Goal: Task Accomplishment & Management: Manage account settings

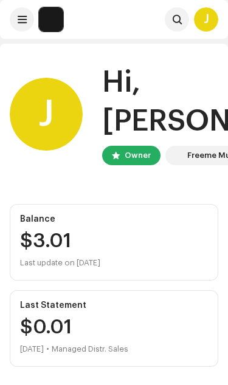
click at [24, 14] on button at bounding box center [22, 19] width 24 height 24
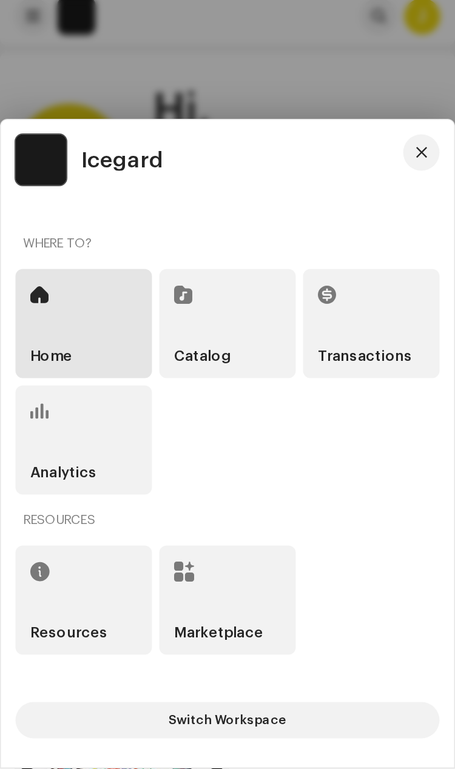
scroll to position [27, 0]
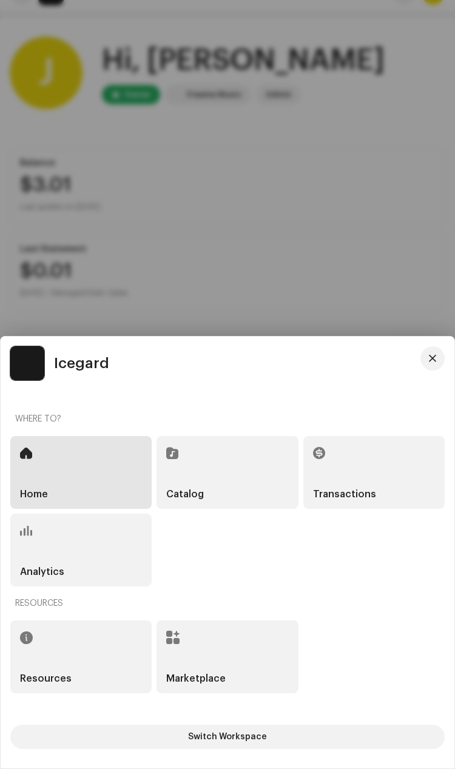
click at [201, 384] on h5 "Catalog" at bounding box center [185, 495] width 38 height 10
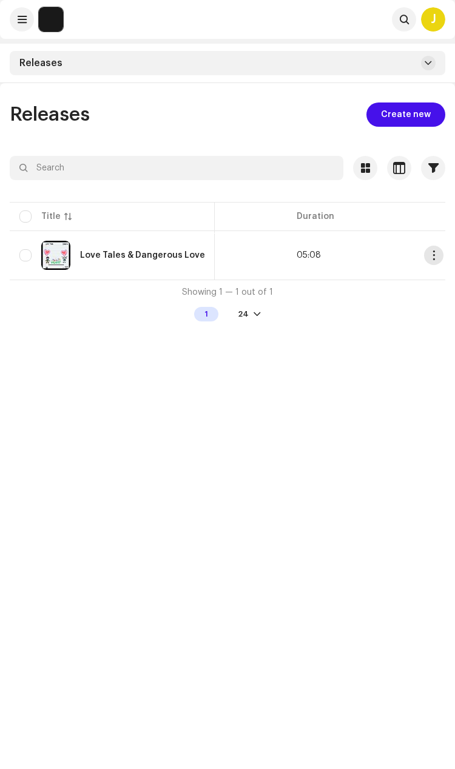
click at [20, 18] on span at bounding box center [22, 20] width 9 height 10
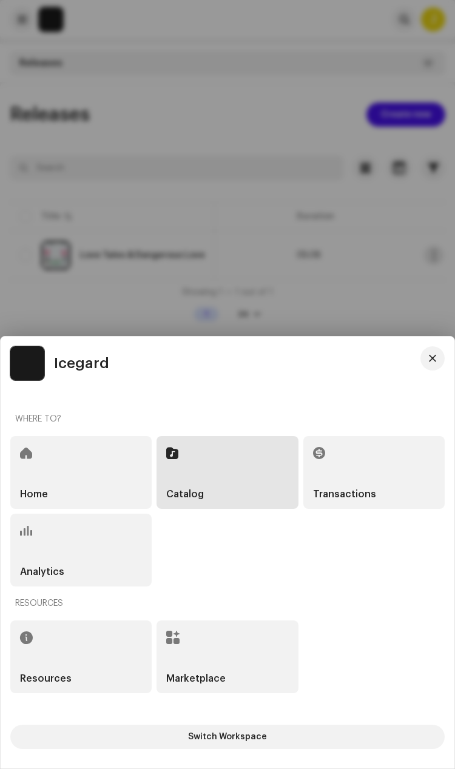
click at [89, 384] on div "Analytics" at bounding box center [80, 550] width 141 height 73
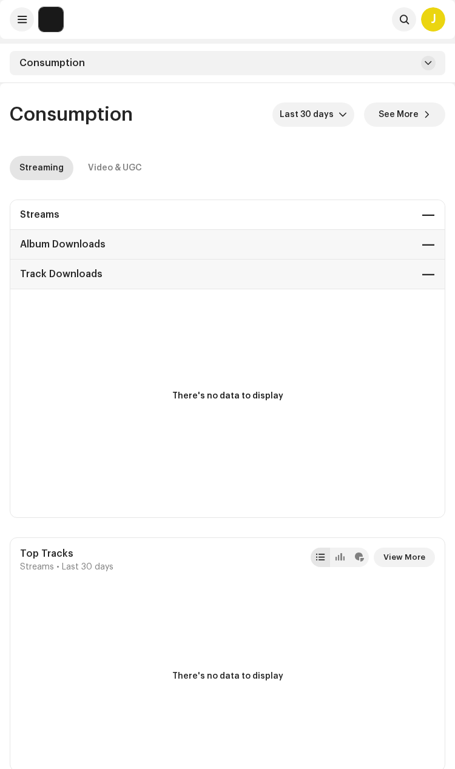
click at [53, 26] on img at bounding box center [51, 19] width 24 height 24
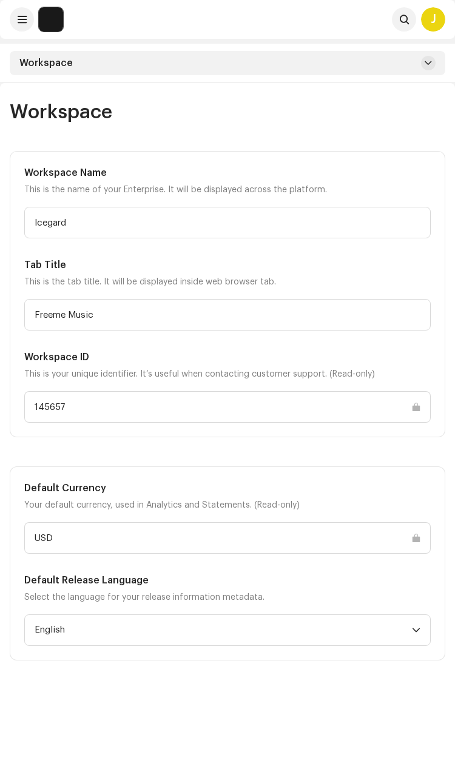
click at [160, 67] on div "Workspace" at bounding box center [228, 63] width 436 height 24
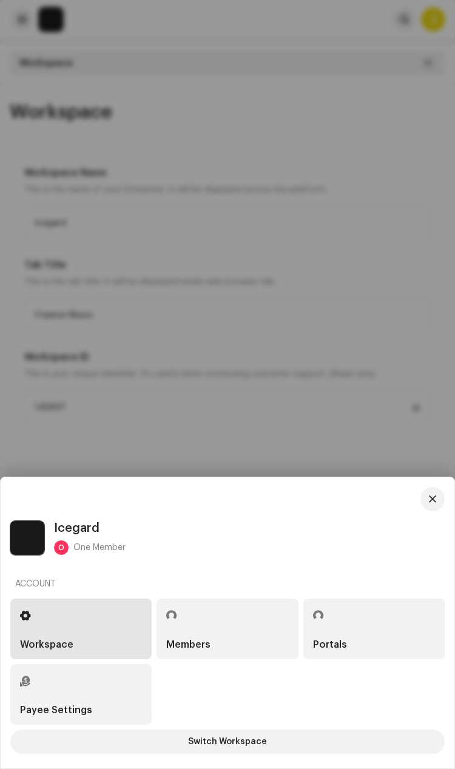
click at [81, 384] on div "Payee Settings" at bounding box center [56, 711] width 72 height 10
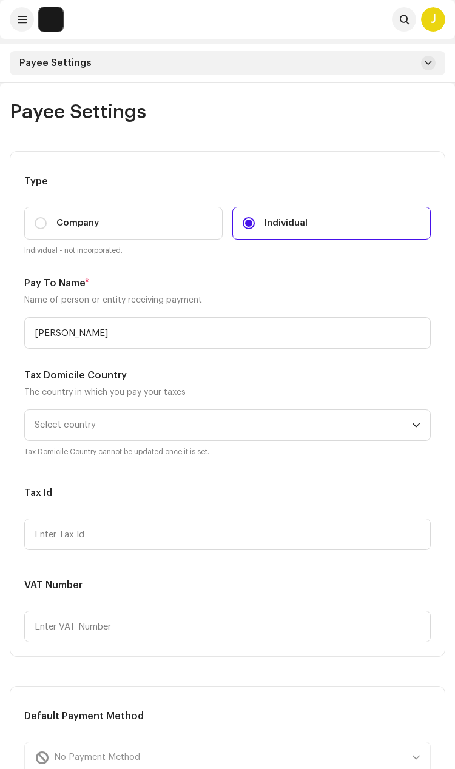
click at [227, 19] on div "J" at bounding box center [433, 19] width 24 height 24
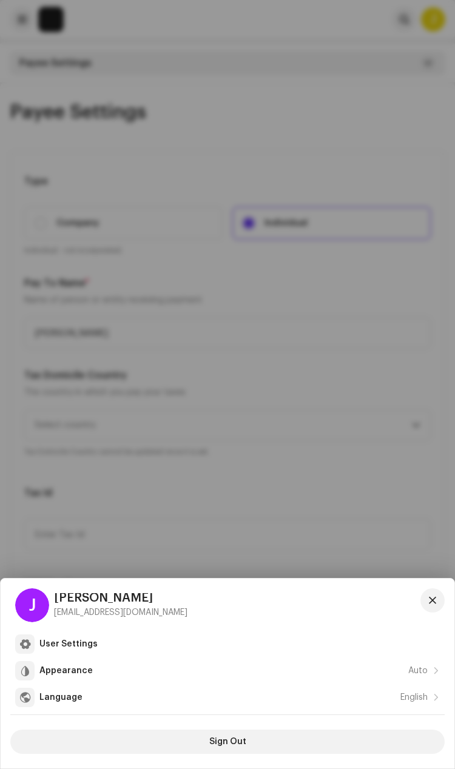
click at [46, 384] on div at bounding box center [227, 384] width 455 height 769
